Goal: Navigation & Orientation: Find specific page/section

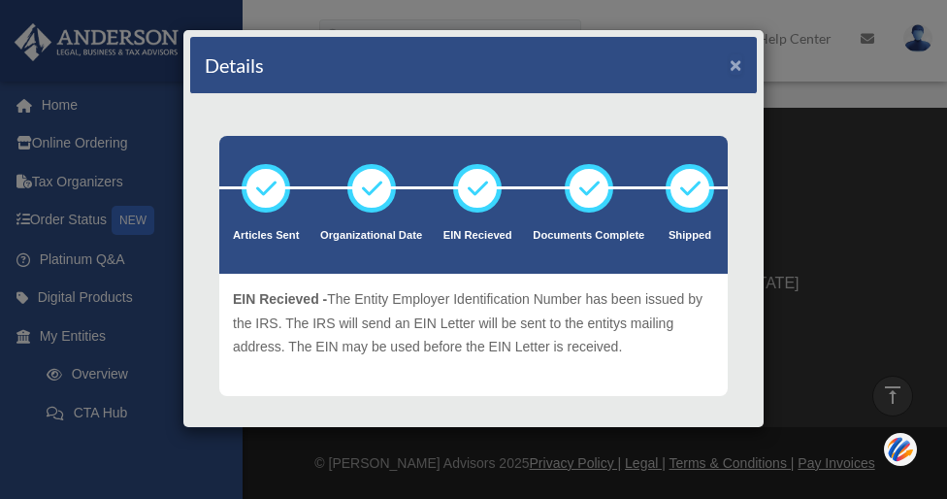
click at [735, 69] on button "×" at bounding box center [736, 64] width 13 height 20
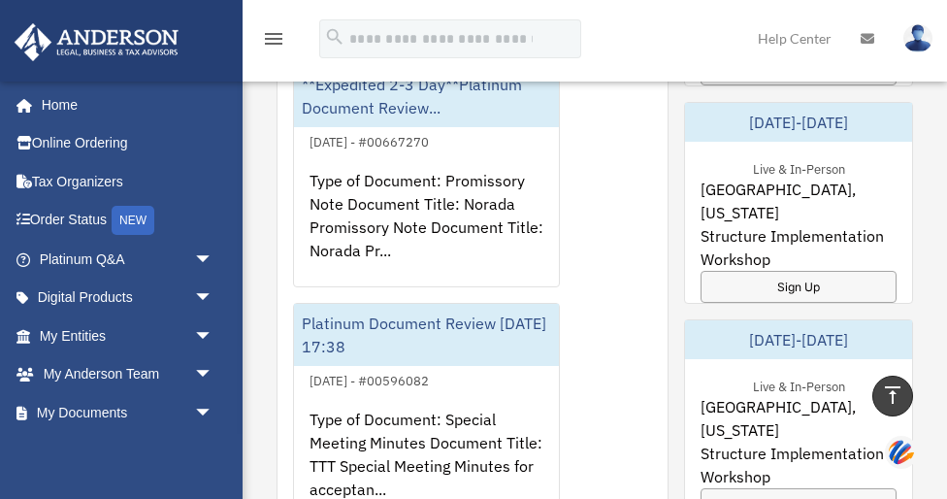
scroll to position [399, 0]
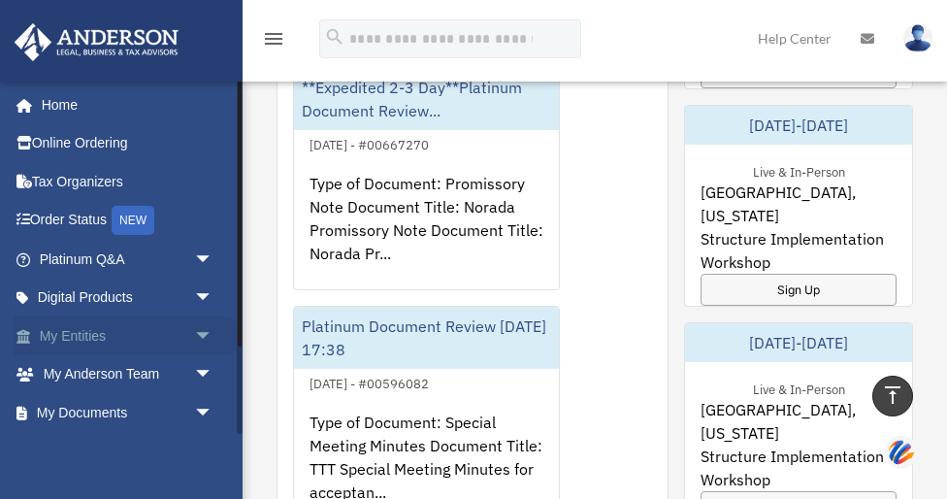
click at [154, 341] on link "My Entities arrow_drop_down" at bounding box center [128, 335] width 229 height 39
